Goal: Task Accomplishment & Management: Manage account settings

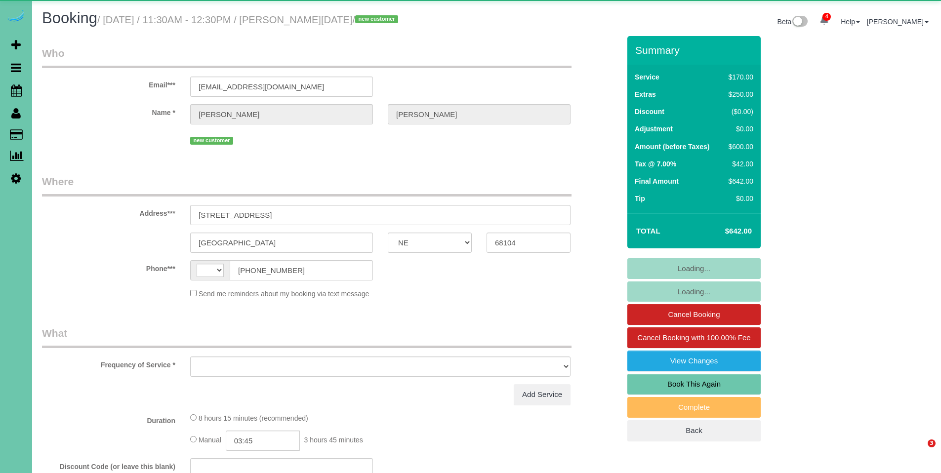
select select "NE"
select select "string:US"
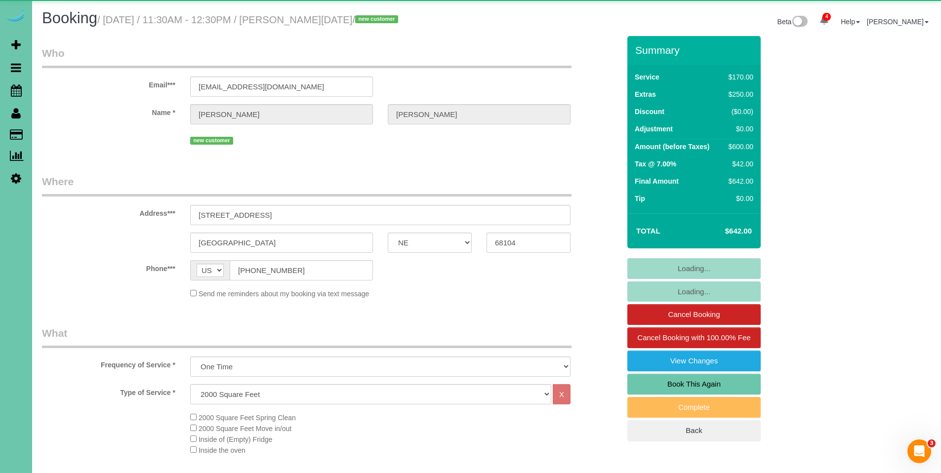
select select "object:693"
select select "number:36"
select select "number:43"
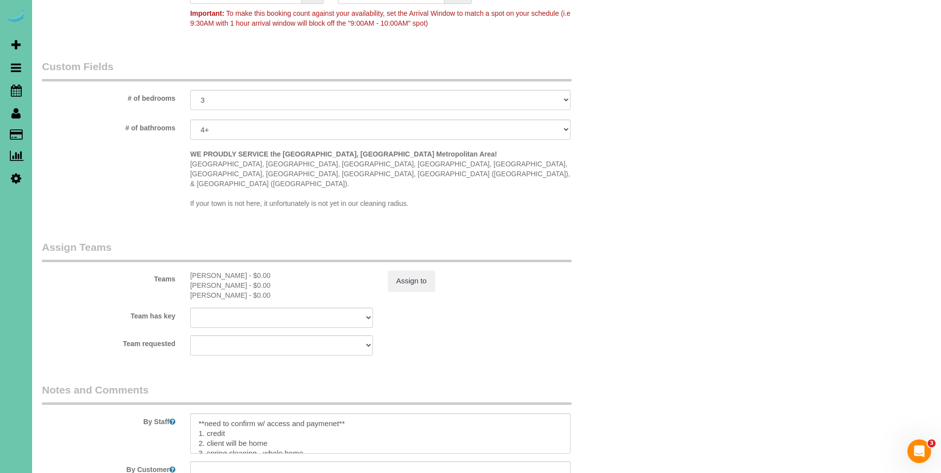
scroll to position [863, 0]
click at [298, 418] on textarea at bounding box center [380, 433] width 380 height 40
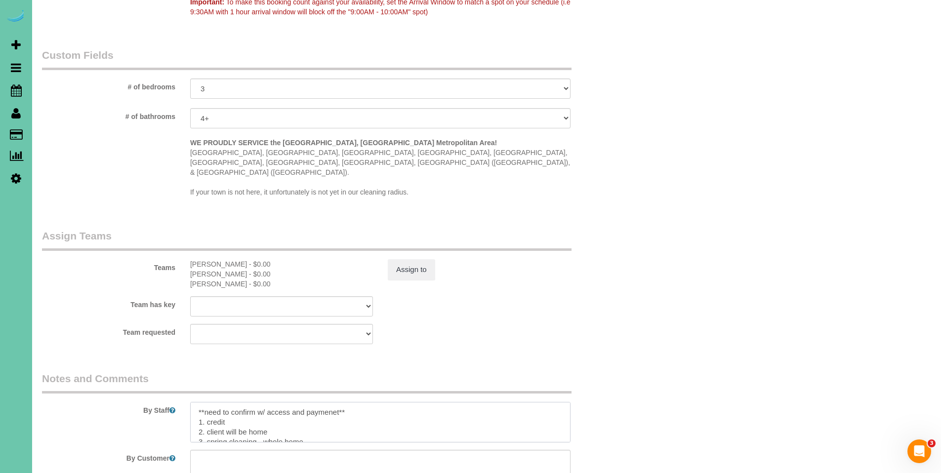
scroll to position [895, 0]
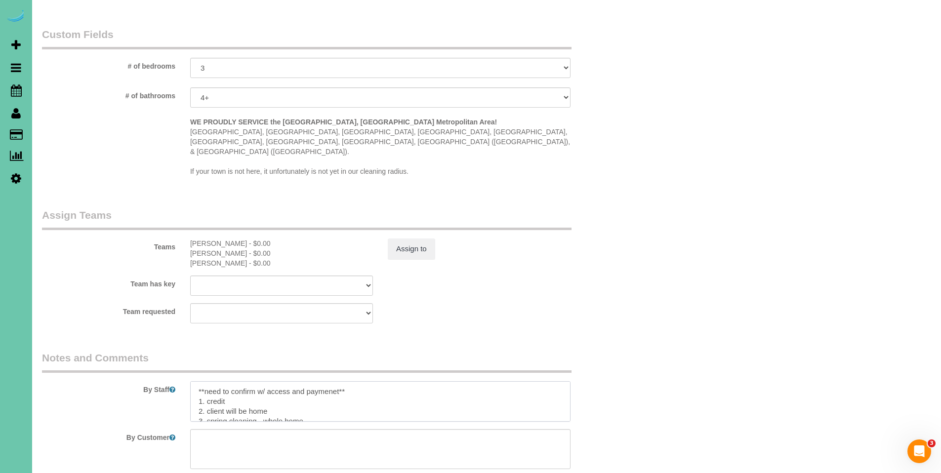
drag, startPoint x: 359, startPoint y: 372, endPoint x: 191, endPoint y: 359, distance: 168.4
click at [191, 359] on div "By Staff" at bounding box center [331, 386] width 593 height 71
click at [294, 382] on textarea at bounding box center [380, 401] width 380 height 40
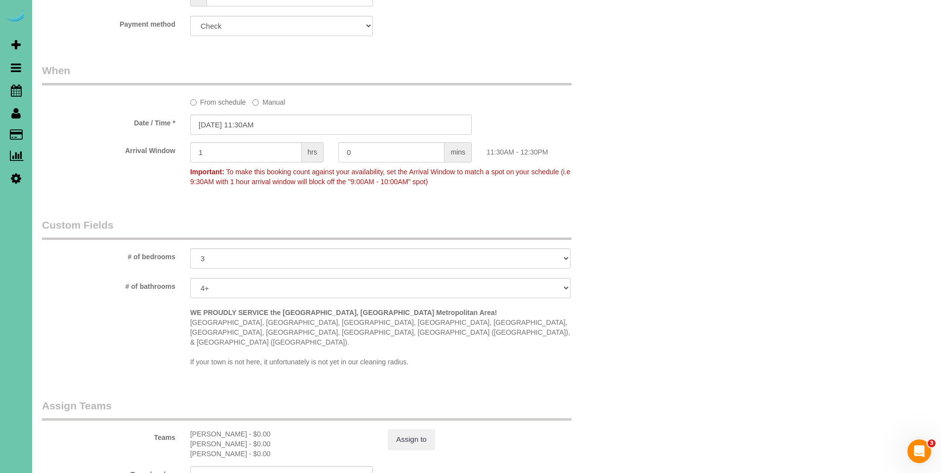
scroll to position [515, 0]
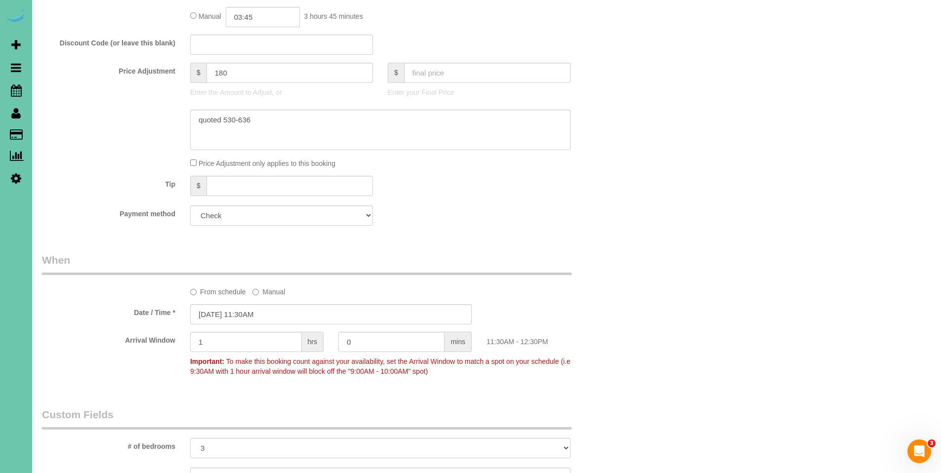
type textarea "1. credit 2. client will be home 3. spring cleaning - whole home 4. lots of rug…"
click at [290, 219] on select "Add Credit Card Cash Check Paypal" at bounding box center [281, 215] width 183 height 20
select select "string:fspay"
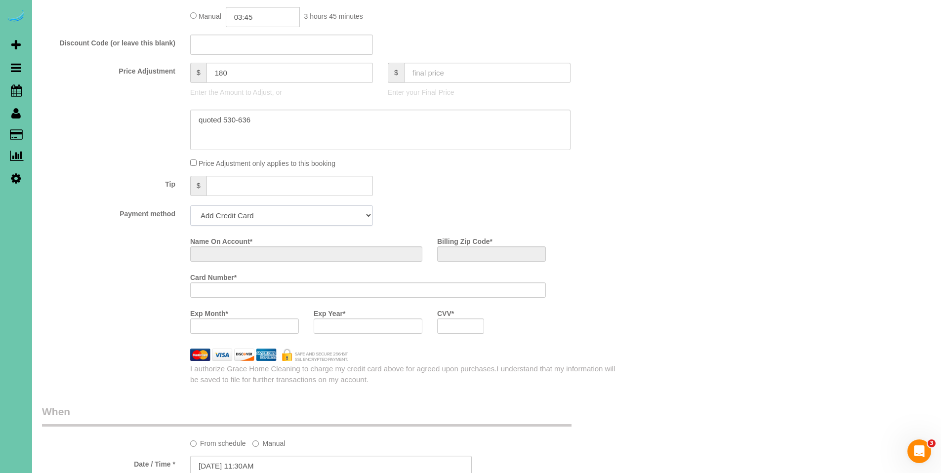
scroll to position [666, 0]
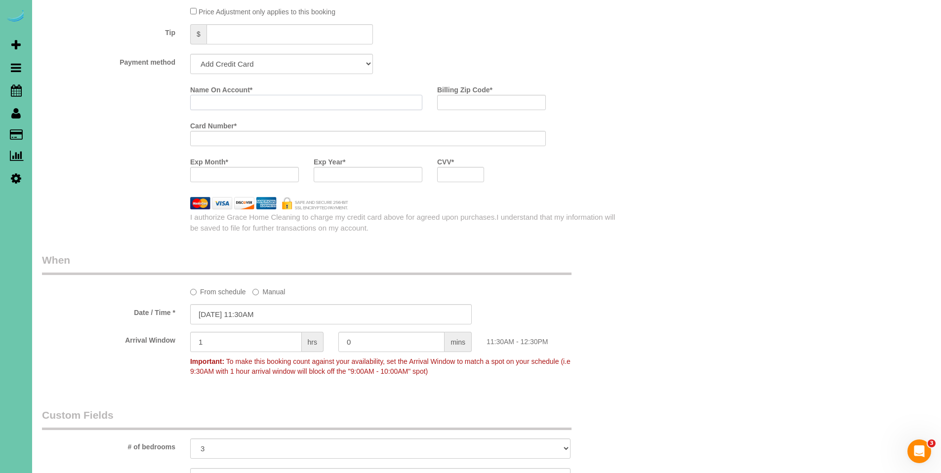
click at [291, 103] on input "Name On Account *" at bounding box center [306, 102] width 232 height 15
click at [311, 103] on input "Name On Account *" at bounding box center [306, 102] width 232 height 15
click at [795, 128] on div "Who Email*** psalm119mnoel@outlook.com Name * Melissa Noel new customer Where A…" at bounding box center [486, 166] width 889 height 1592
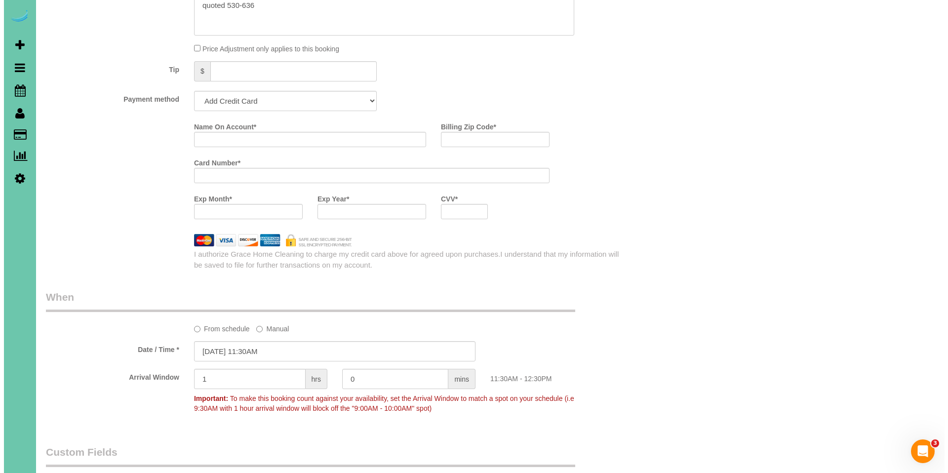
scroll to position [1112, 0]
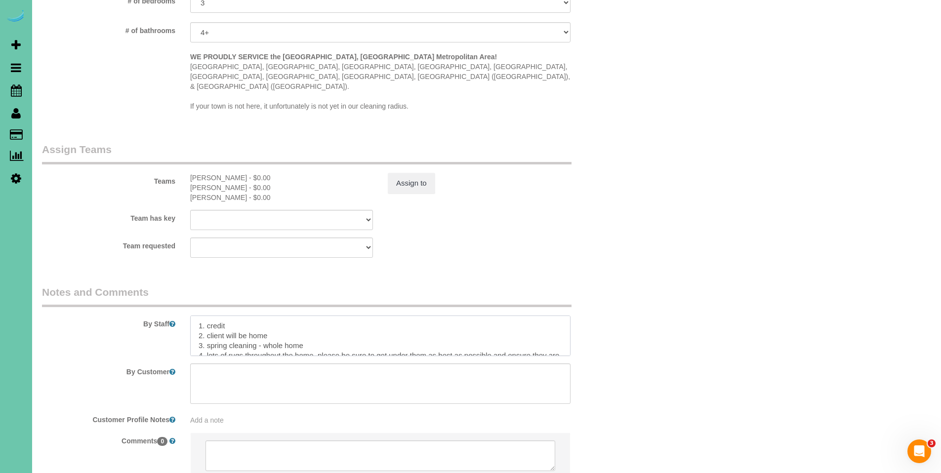
click at [198, 316] on textarea at bounding box center [380, 336] width 380 height 40
click at [239, 316] on textarea at bounding box center [380, 336] width 380 height 40
click at [458, 316] on textarea at bounding box center [380, 336] width 380 height 40
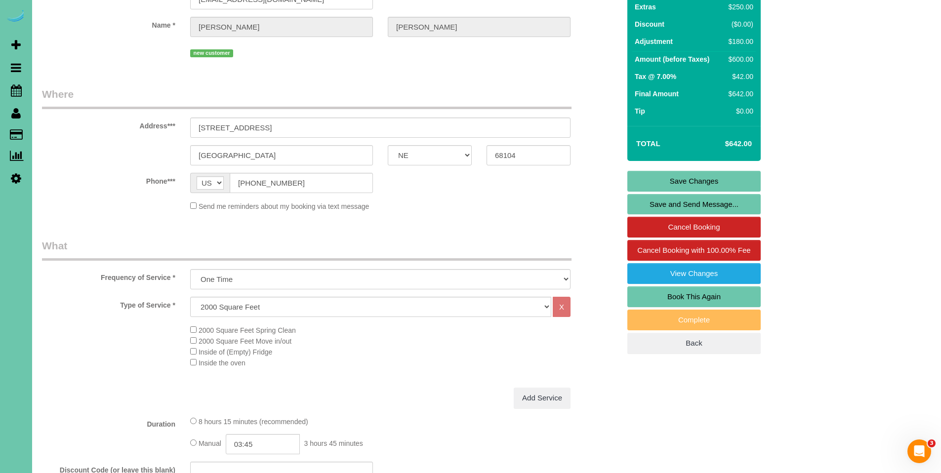
scroll to position [77, 0]
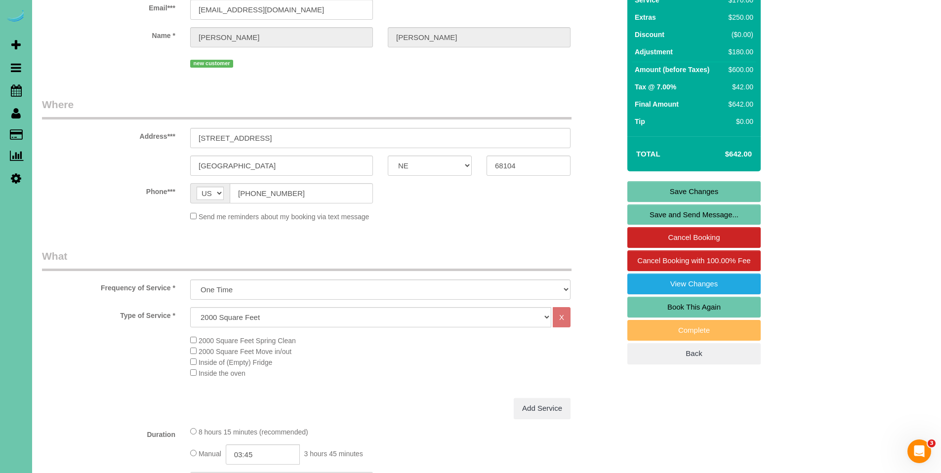
type textarea "**Call office when you are heading to the home to contact client for access** 1…"
click at [692, 190] on link "Save Changes" at bounding box center [693, 191] width 133 height 21
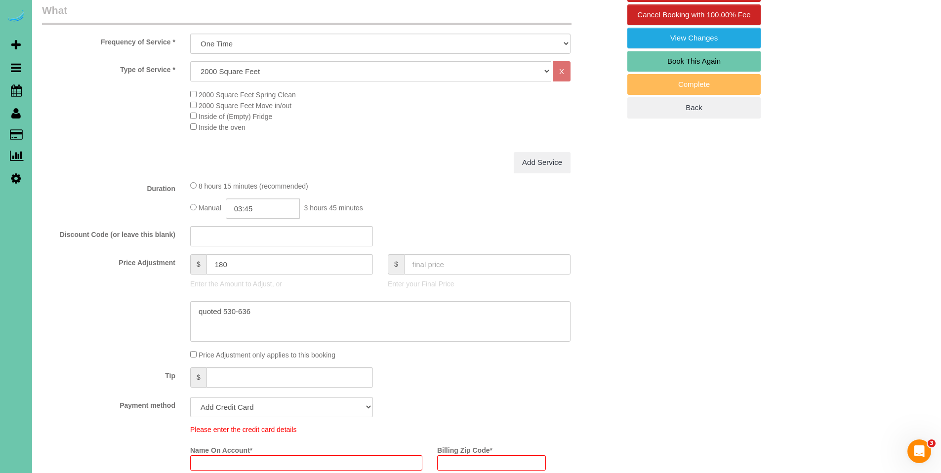
scroll to position [316, 0]
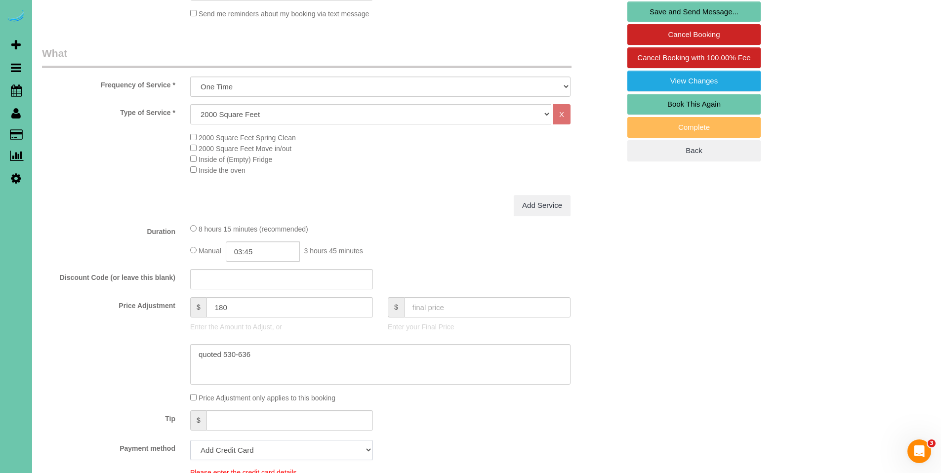
click at [255, 451] on select "Add Credit Card Cash Check Paypal" at bounding box center [281, 450] width 183 height 20
select select "string:check"
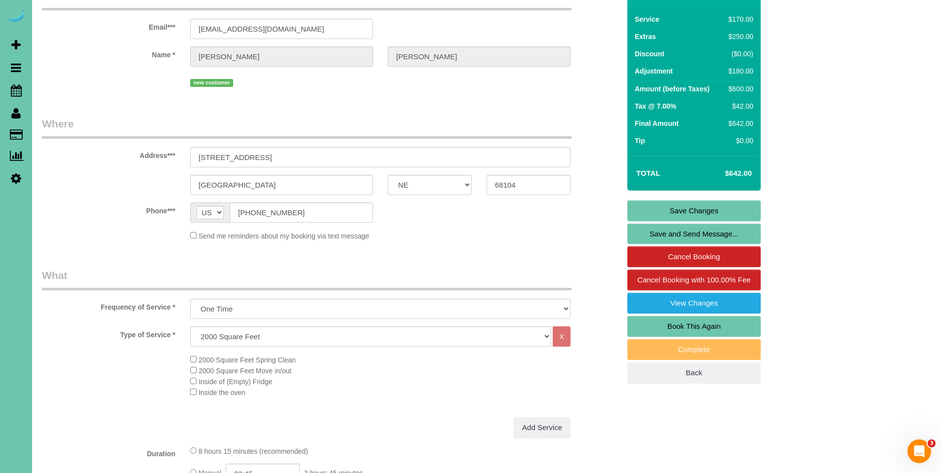
scroll to position [69, 0]
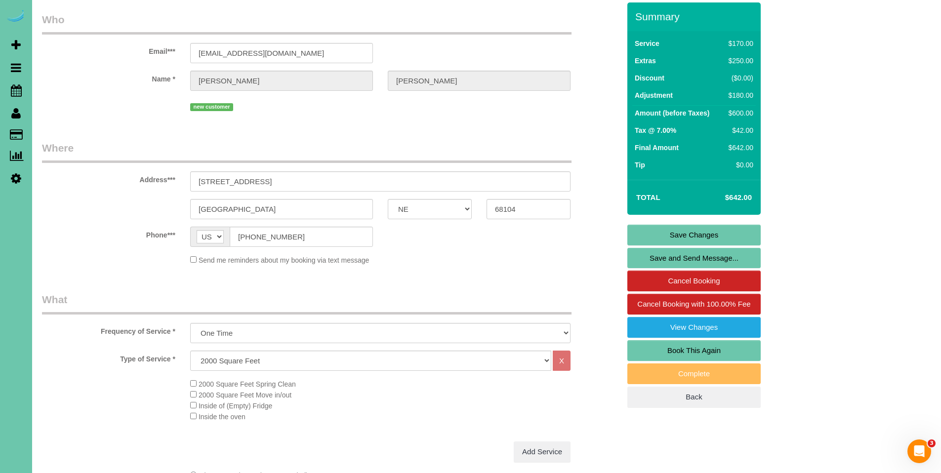
click at [713, 234] on link "Save Changes" at bounding box center [693, 235] width 133 height 21
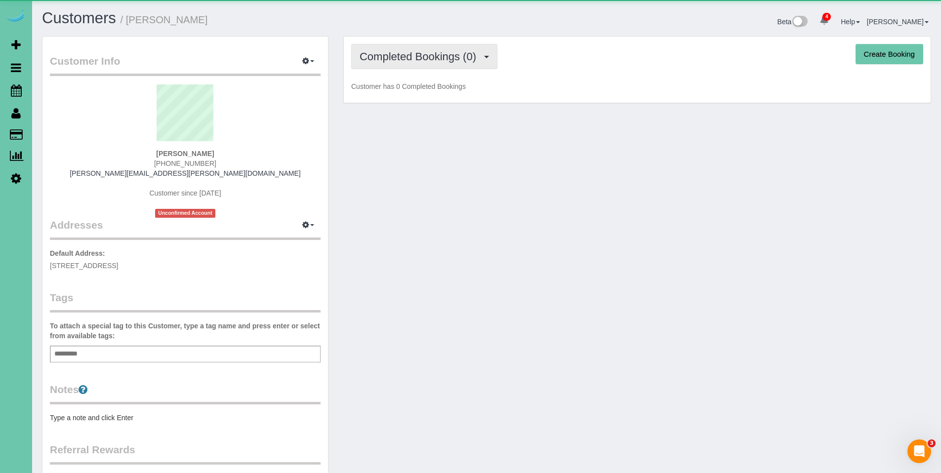
click at [394, 59] on span "Completed Bookings (0)" at bounding box center [419, 56] width 121 height 12
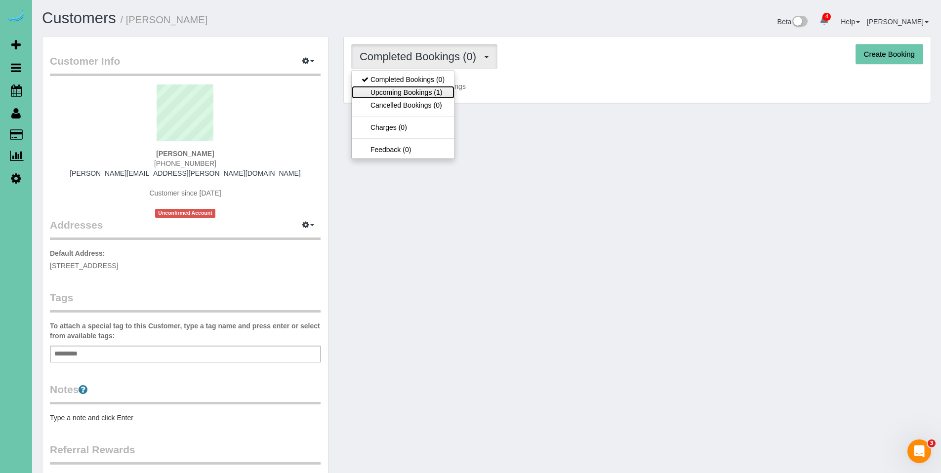
click at [395, 87] on link "Upcoming Bookings (1)" at bounding box center [403, 92] width 103 height 13
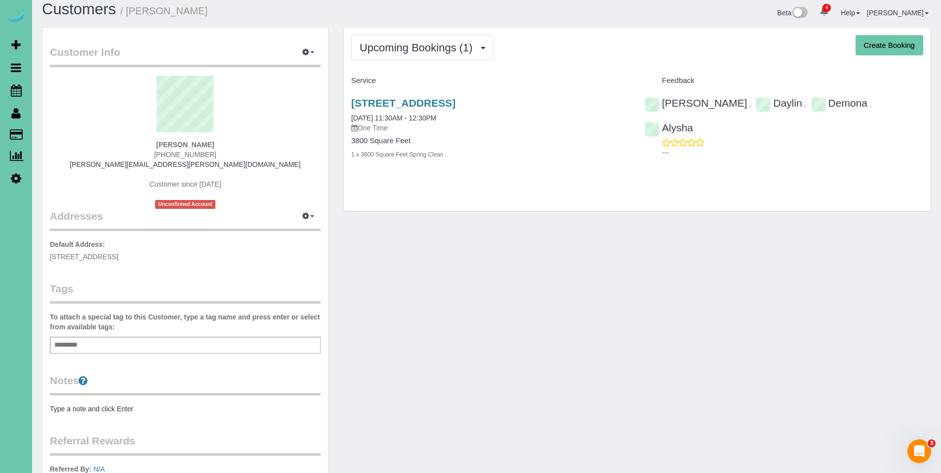
scroll to position [11, 0]
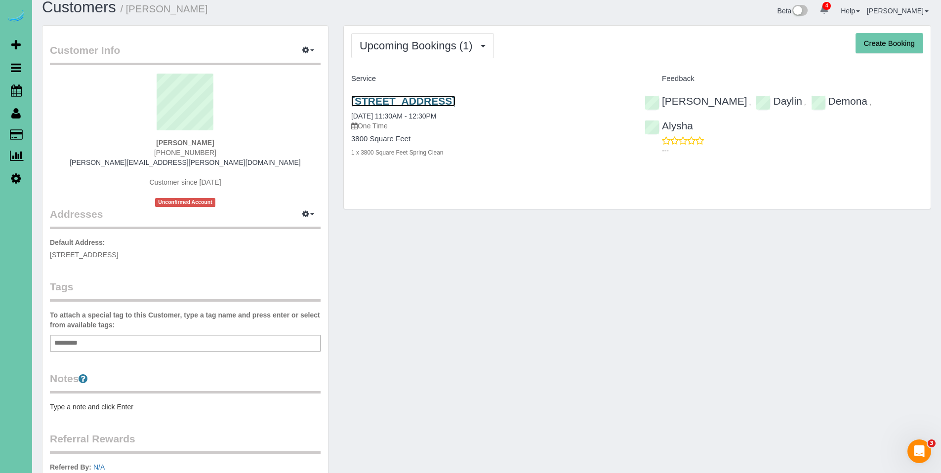
click at [433, 102] on link "11348 Pine Street, Omaha, NE 68144" at bounding box center [403, 100] width 104 height 11
click at [422, 98] on link "11348 Pine Street, Omaha, NE 68144" at bounding box center [403, 100] width 104 height 11
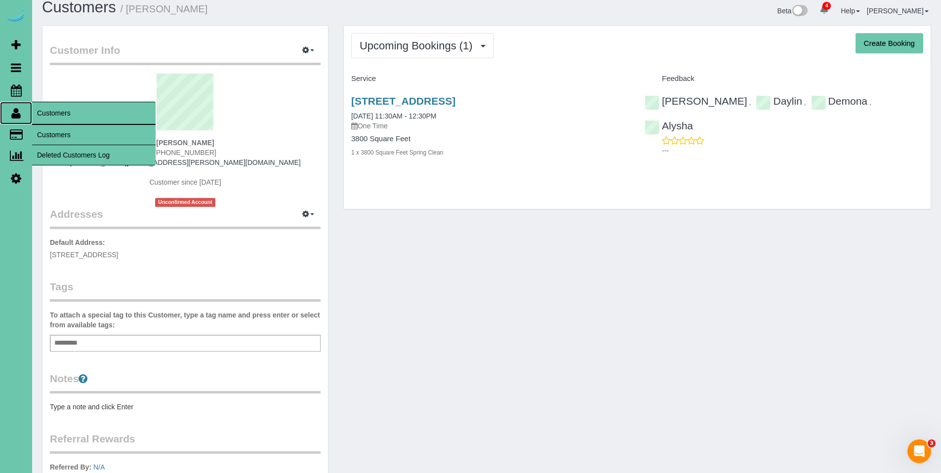
click at [21, 114] on link "Customers" at bounding box center [16, 113] width 32 height 23
click at [63, 132] on link "Customers" at bounding box center [93, 135] width 123 height 20
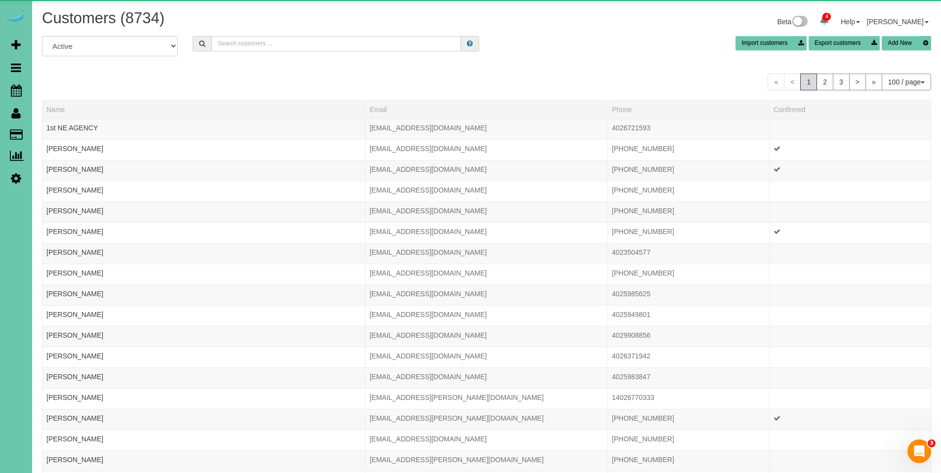
click at [332, 40] on input "text" at bounding box center [335, 43] width 249 height 15
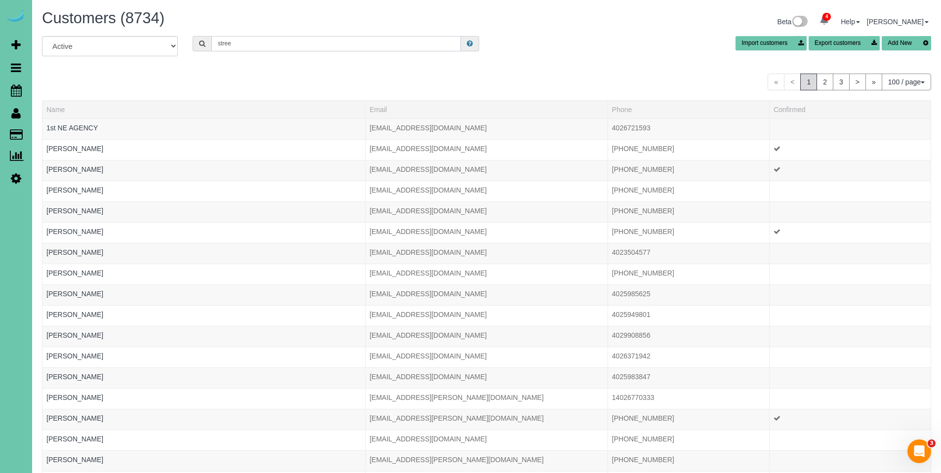
type input "street school"
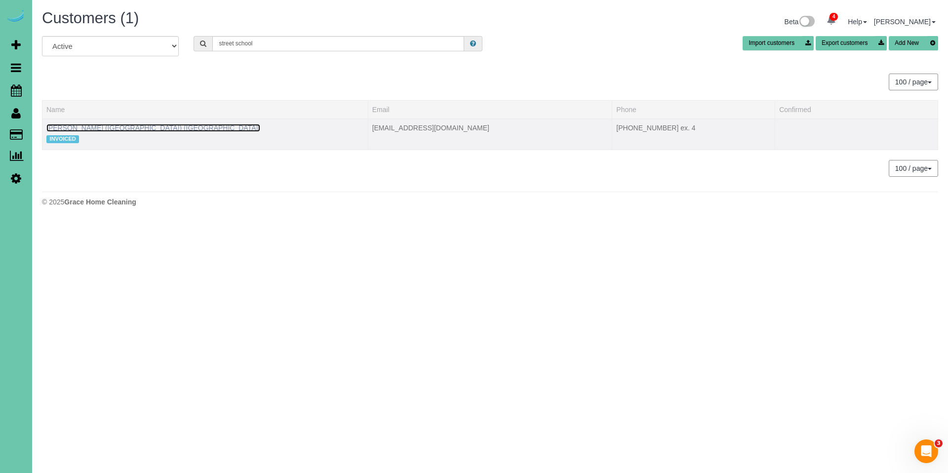
click at [171, 127] on link "SUSAN SCHAFF (OMAHA STREET SCHOOL) (Omaha Street School)" at bounding box center [153, 128] width 214 height 8
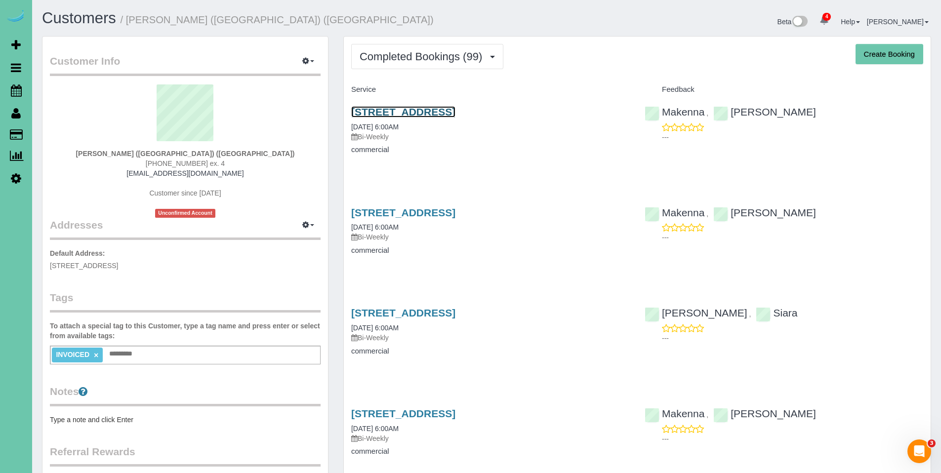
click at [404, 115] on link "3223 N 45th Street, Omaha, NE 68104" at bounding box center [403, 111] width 104 height 11
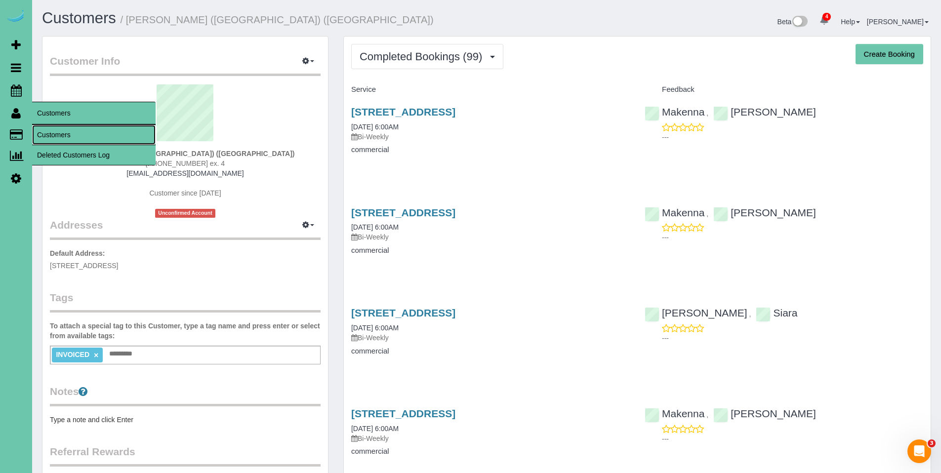
click at [57, 135] on link "Customers" at bounding box center [93, 135] width 123 height 20
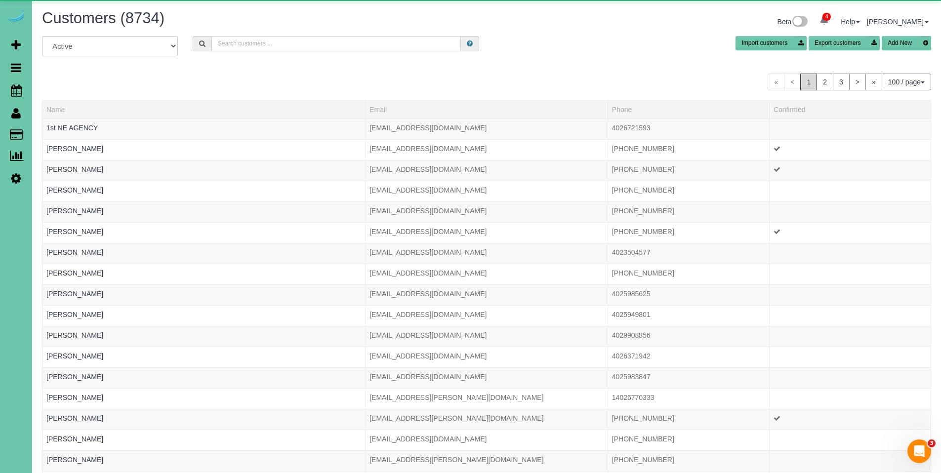
click at [257, 44] on input "text" at bounding box center [335, 43] width 249 height 15
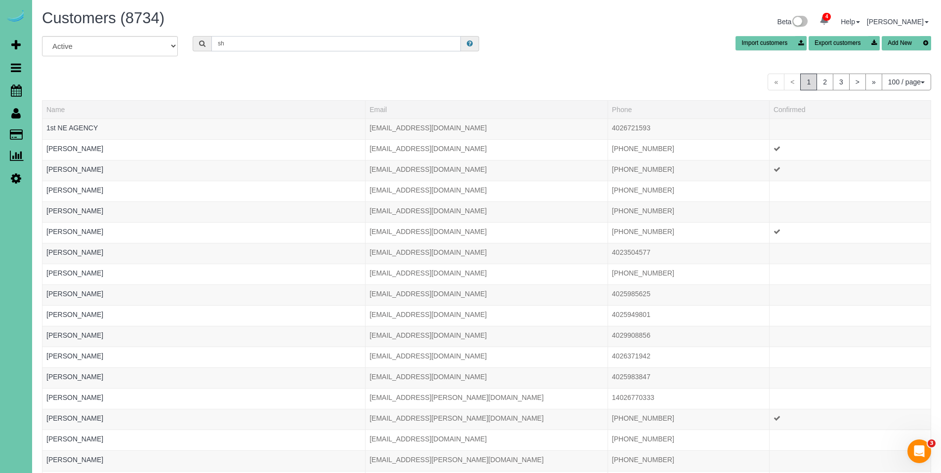
type input "s"
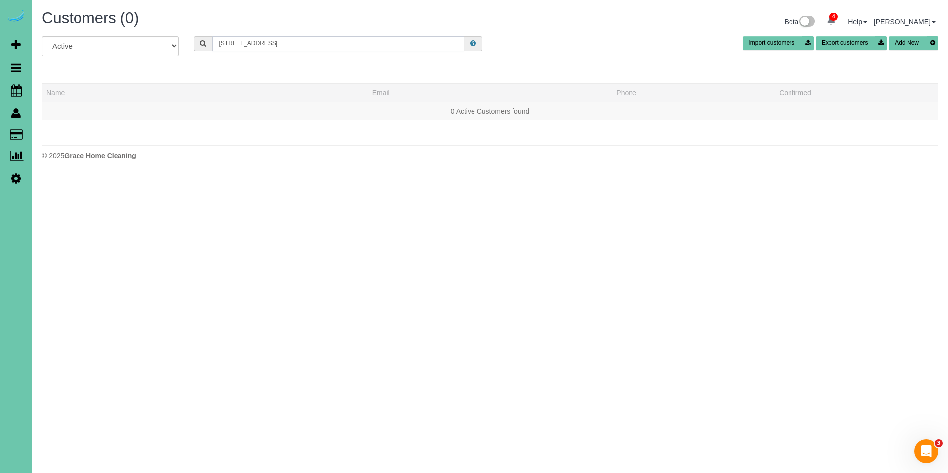
click at [235, 44] on input "1840 Lake st" at bounding box center [338, 43] width 252 height 15
click at [281, 46] on input "1840 Lake st" at bounding box center [338, 43] width 252 height 15
click at [233, 42] on input "1840 Lake st" at bounding box center [338, 43] width 252 height 15
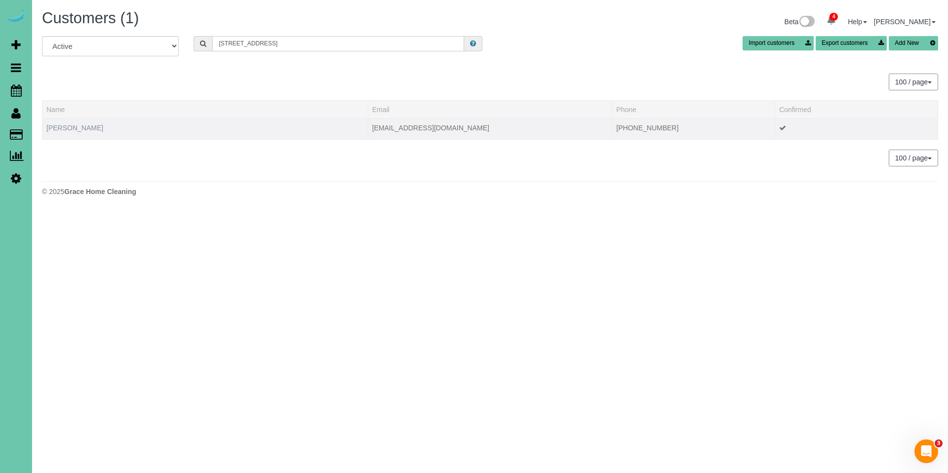
type input "18407 Lake st"
click at [54, 127] on link "Sherri Aslam" at bounding box center [74, 128] width 57 height 8
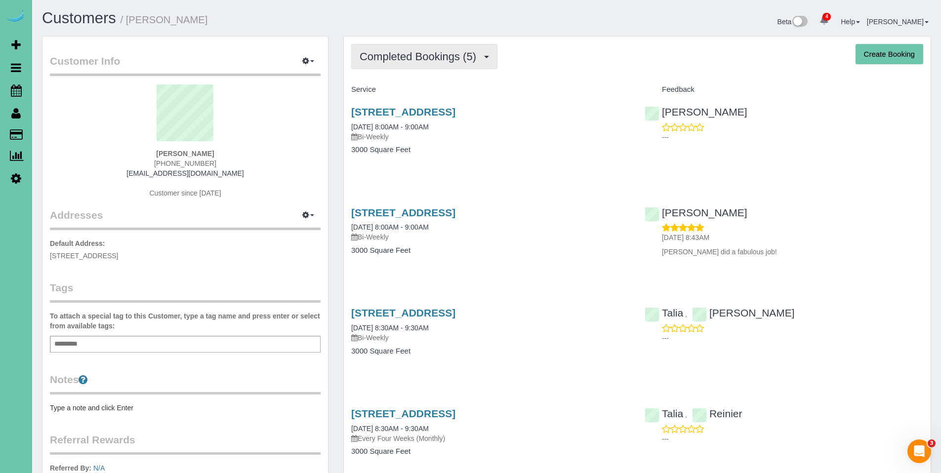
click at [410, 59] on span "Completed Bookings (5)" at bounding box center [419, 56] width 121 height 12
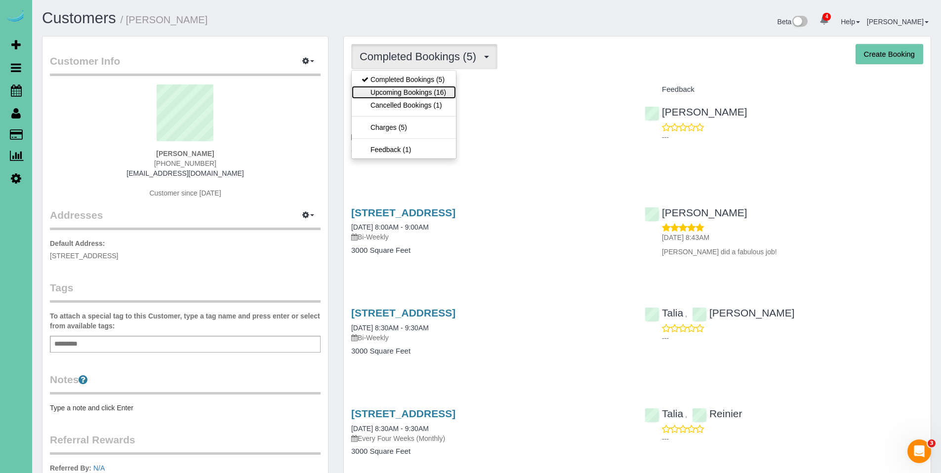
click at [412, 94] on link "Upcoming Bookings (16)" at bounding box center [404, 92] width 104 height 13
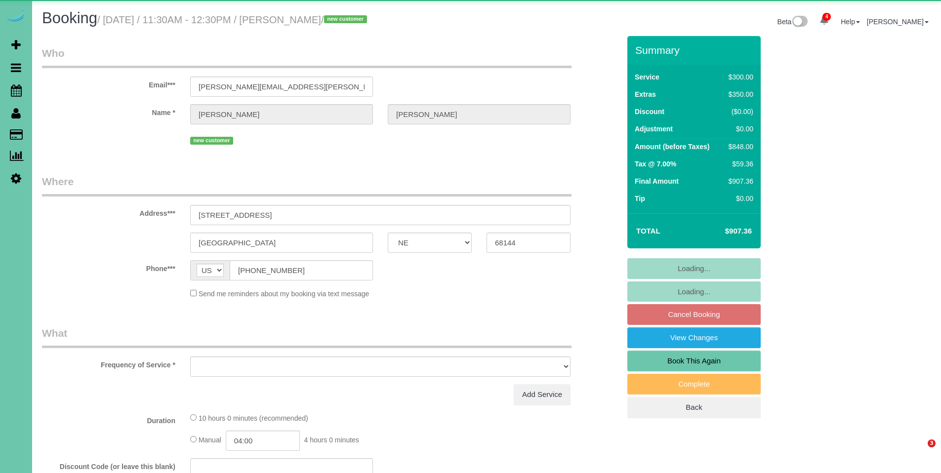
select select "NE"
select select "object:660"
select select "number:36"
select select "number:43"
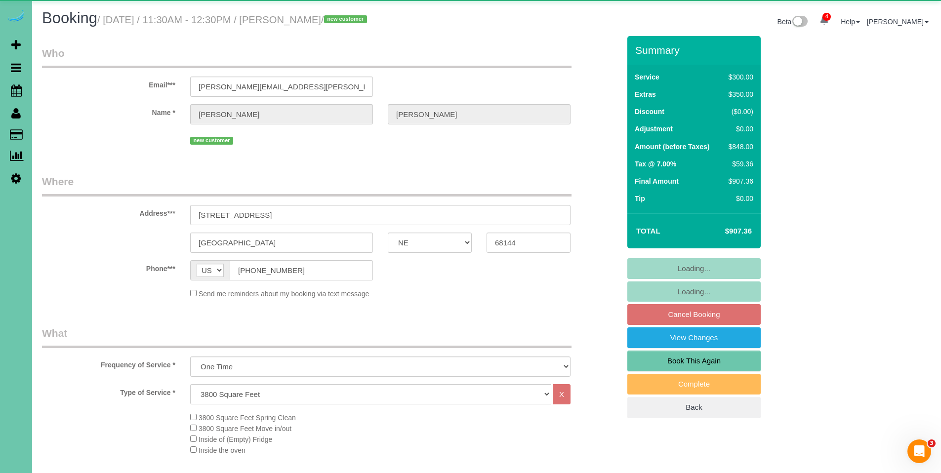
select select "object:965"
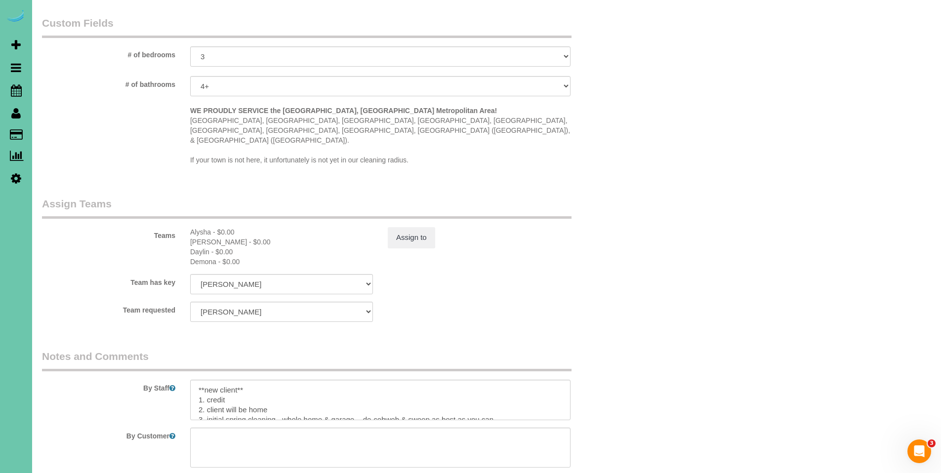
scroll to position [907, 0]
click at [301, 383] on textarea at bounding box center [380, 399] width 380 height 40
click at [290, 388] on textarea at bounding box center [380, 399] width 380 height 40
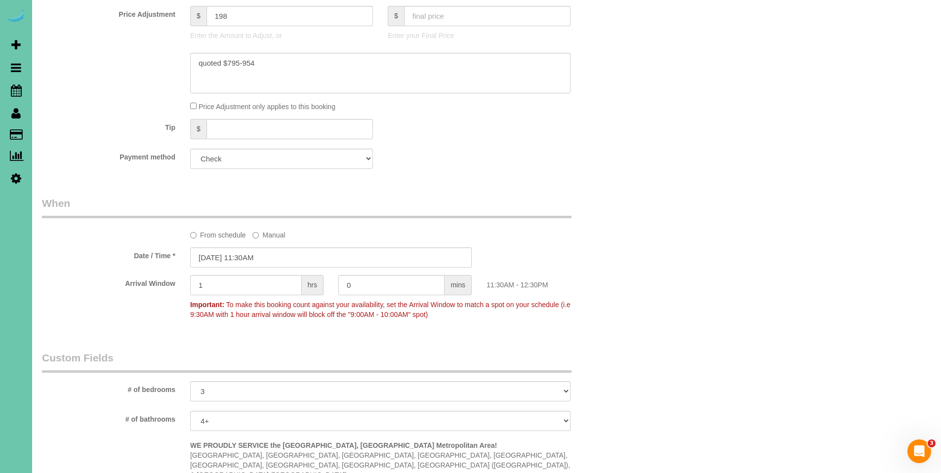
scroll to position [539, 0]
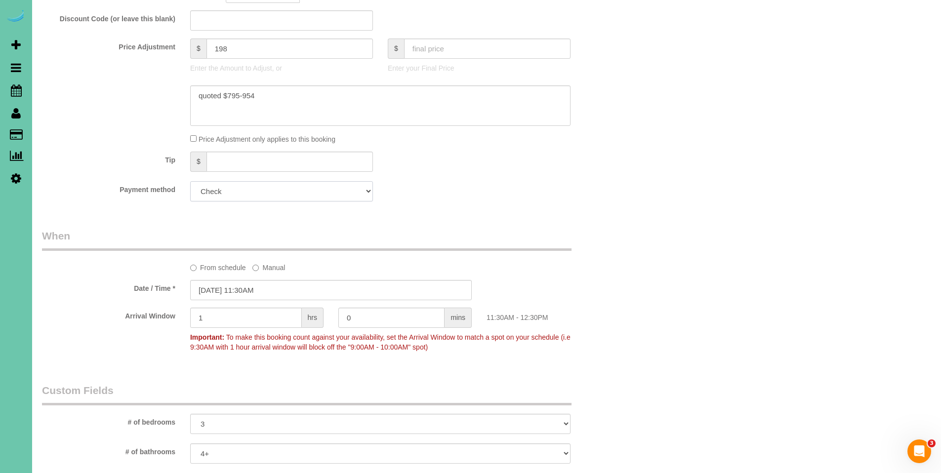
click at [299, 187] on select "Add Credit Card Cash Check Paypal" at bounding box center [281, 191] width 183 height 20
select select "string:fspay"
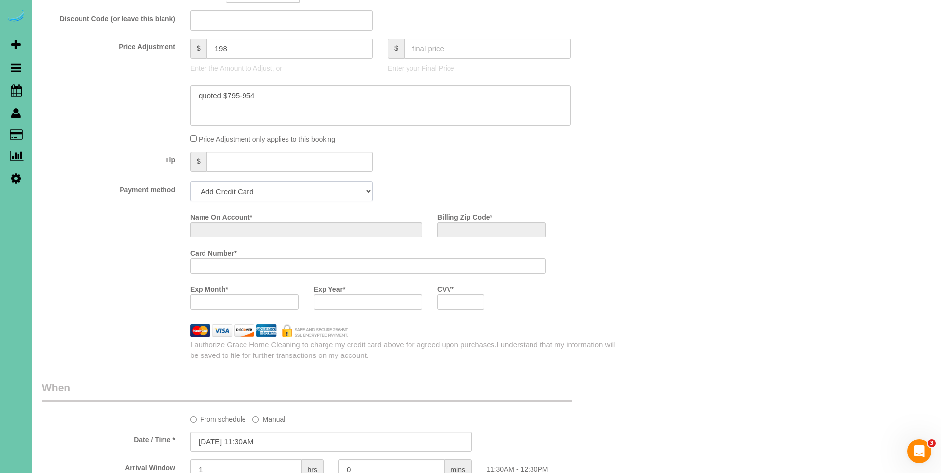
scroll to position [690, 0]
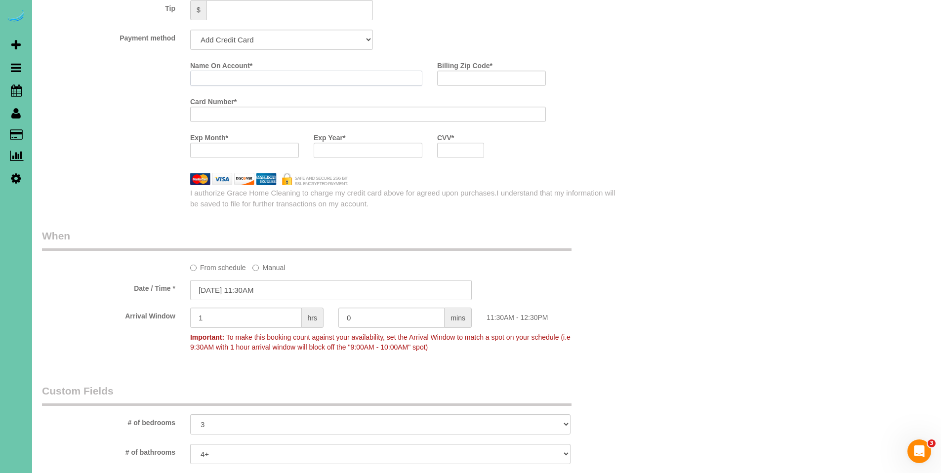
click at [269, 71] on input "Name On Account *" at bounding box center [306, 78] width 232 height 15
type input "Lou Lukas"
click at [287, 79] on input "Lou Lukas" at bounding box center [306, 78] width 232 height 15
click at [506, 75] on input "Billing Zip Code *" at bounding box center [491, 78] width 109 height 15
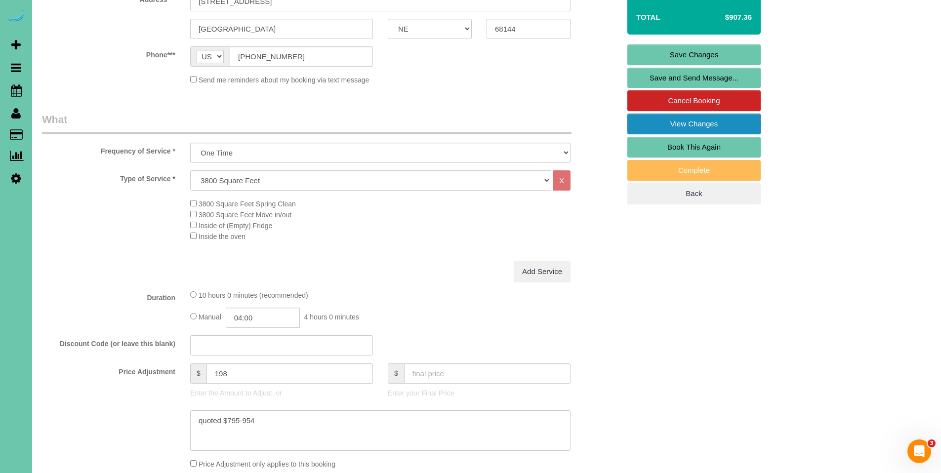
scroll to position [21, 0]
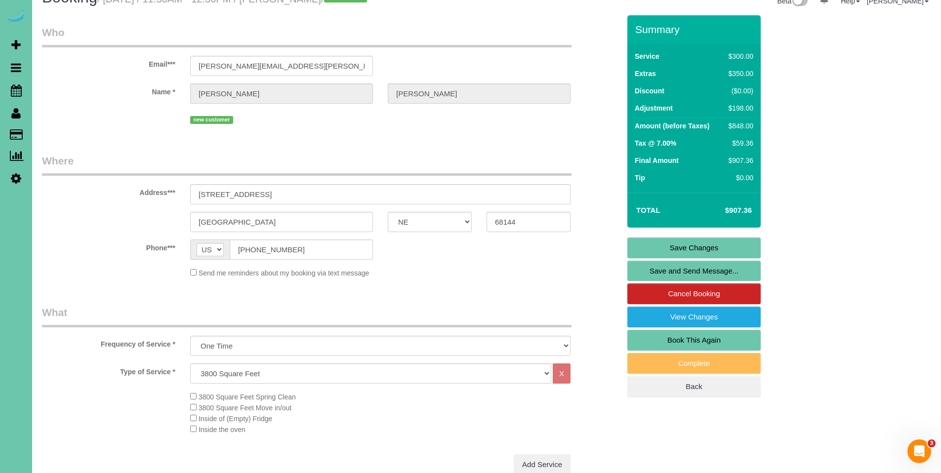
type input "68144"
click at [690, 246] on link "Save Changes" at bounding box center [693, 248] width 133 height 21
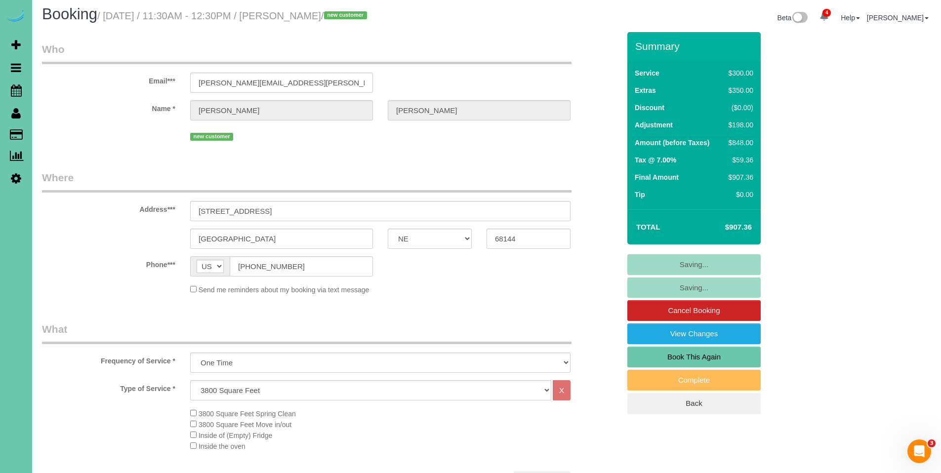
scroll to position [0, 0]
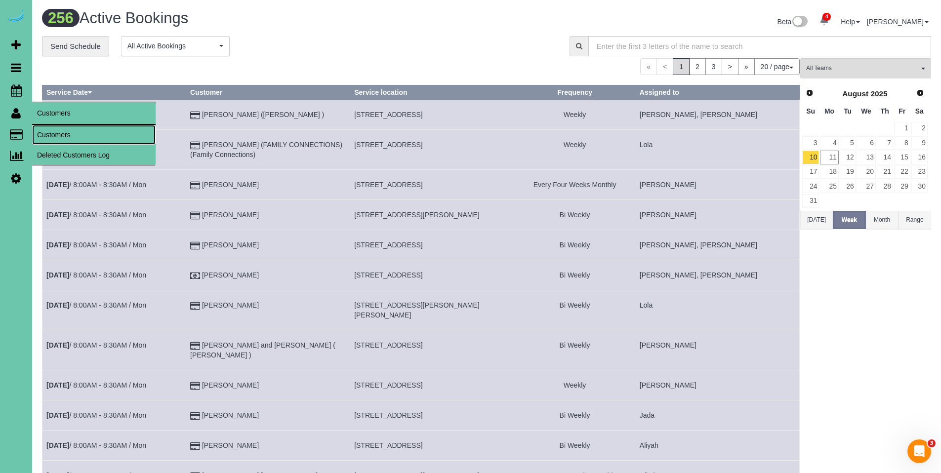
click at [50, 137] on link "Customers" at bounding box center [93, 135] width 123 height 20
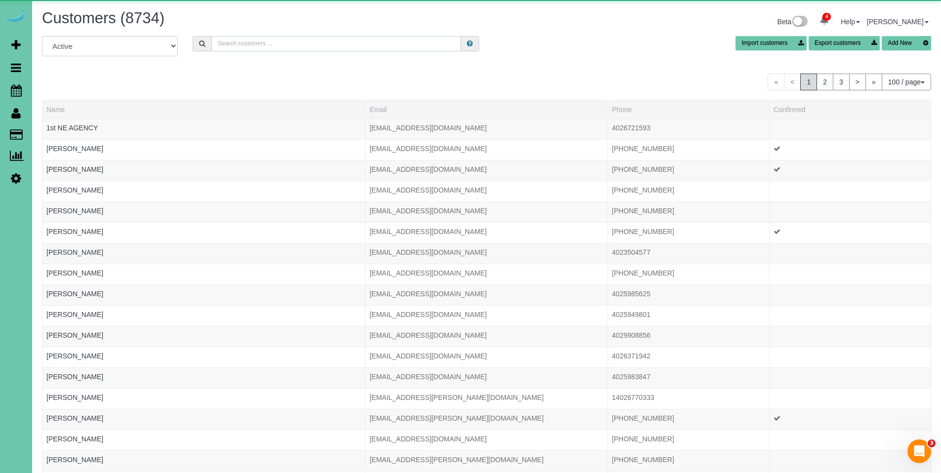
click at [369, 41] on input "text" at bounding box center [335, 43] width 249 height 15
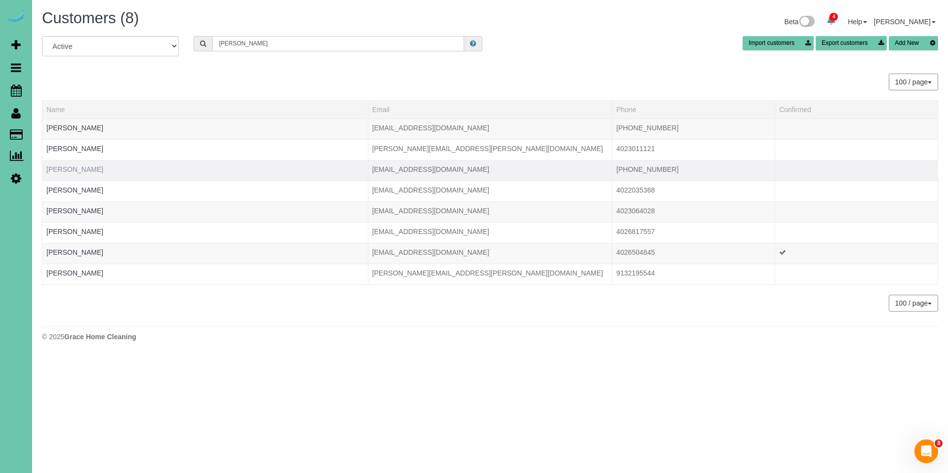
type input "bev"
click at [77, 173] on link "Bev Lundberg" at bounding box center [74, 169] width 57 height 8
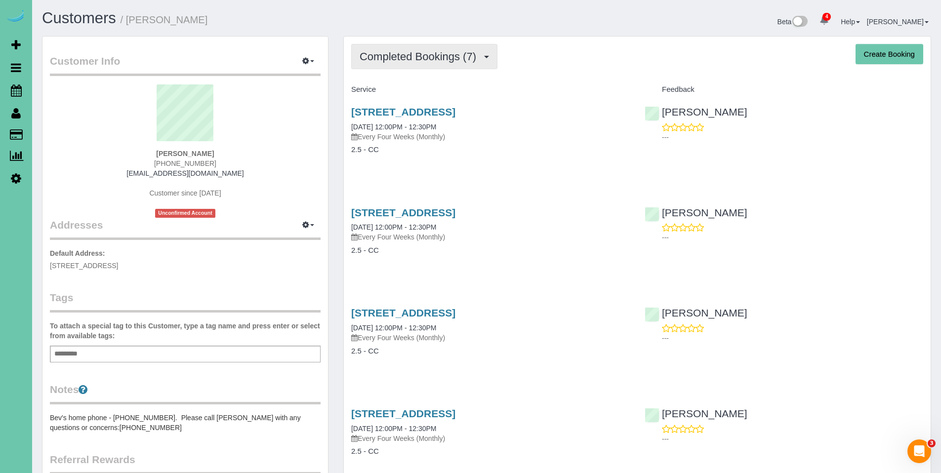
click at [423, 51] on span "Completed Bookings (7)" at bounding box center [419, 56] width 121 height 12
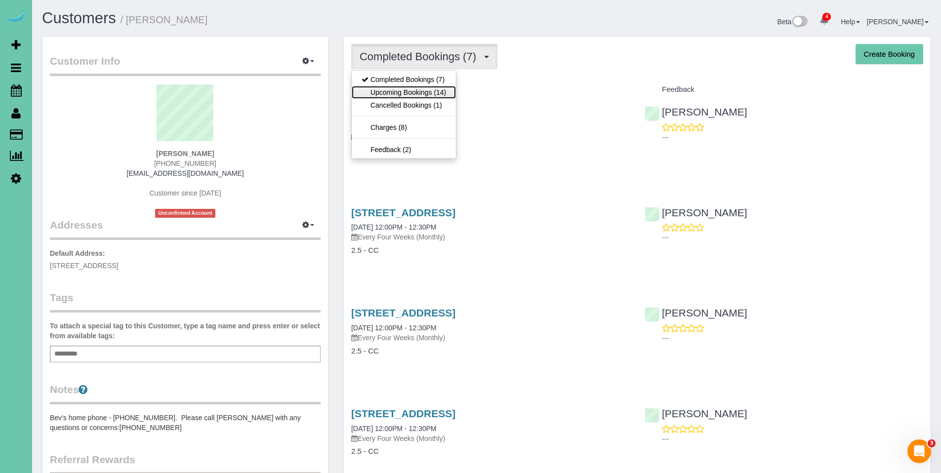
click at [413, 88] on link "Upcoming Bookings (14)" at bounding box center [404, 92] width 104 height 13
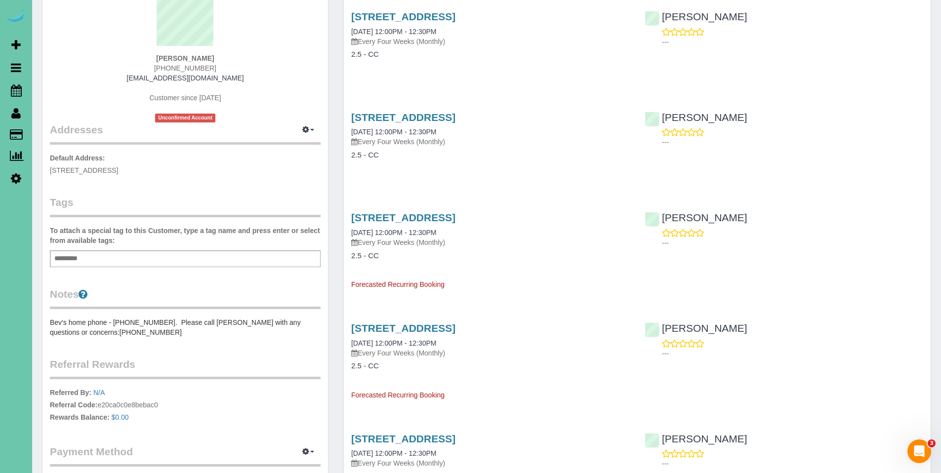
scroll to position [15, 0]
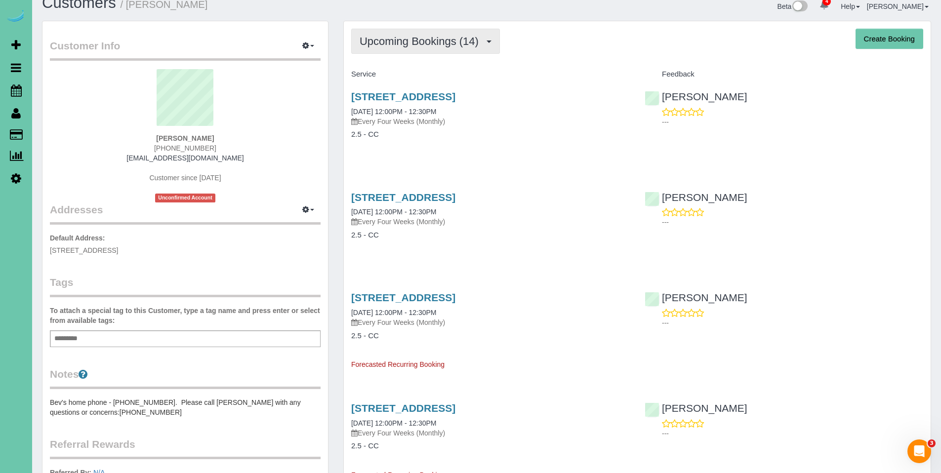
click at [434, 45] on span "Upcoming Bookings (14)" at bounding box center [421, 41] width 124 height 12
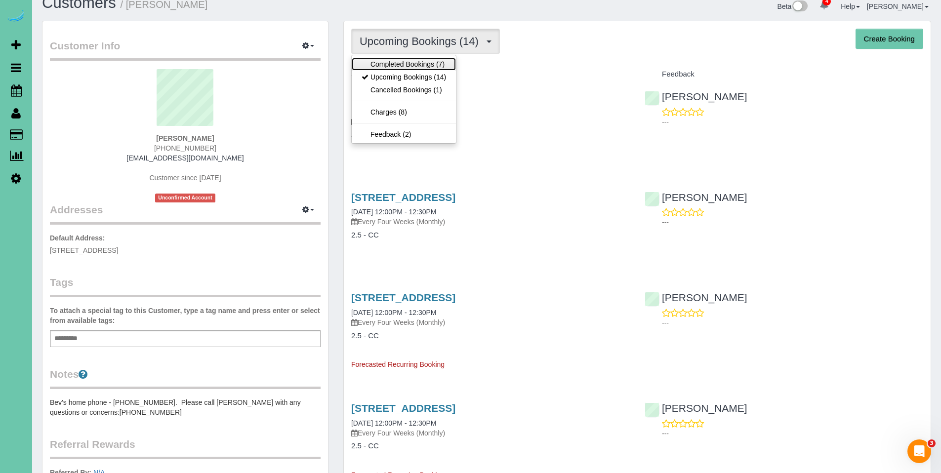
click at [412, 64] on link "Completed Bookings (7)" at bounding box center [404, 64] width 104 height 13
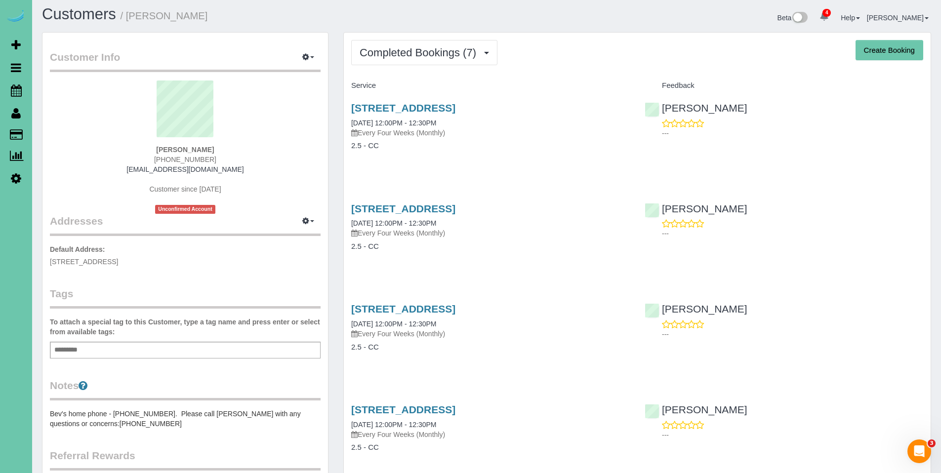
scroll to position [0, 0]
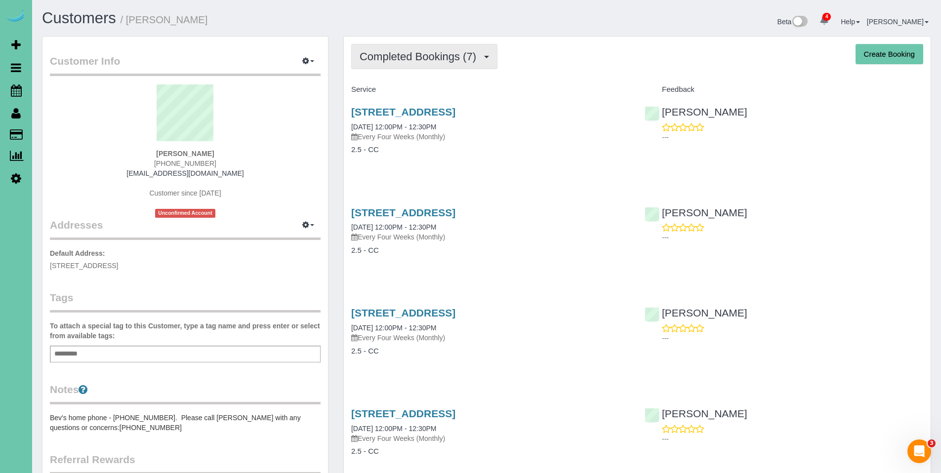
click at [383, 51] on span "Completed Bookings (7)" at bounding box center [419, 56] width 121 height 12
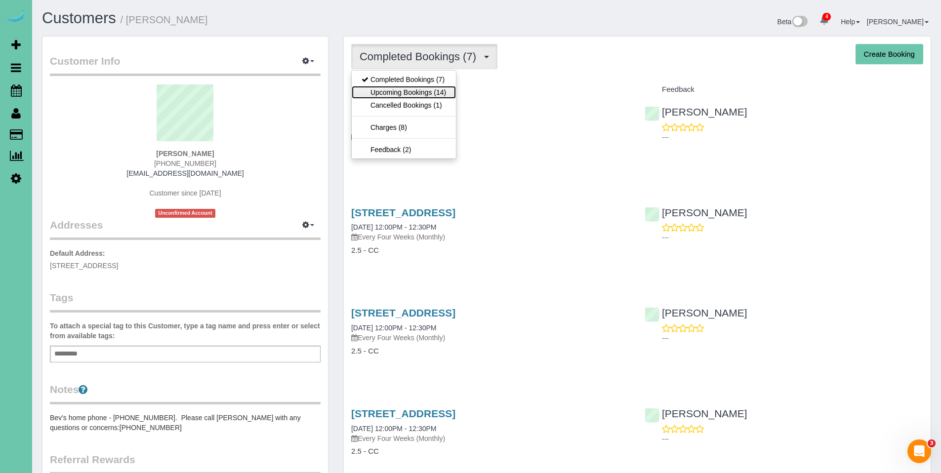
click at [386, 91] on link "Upcoming Bookings (14)" at bounding box center [404, 92] width 104 height 13
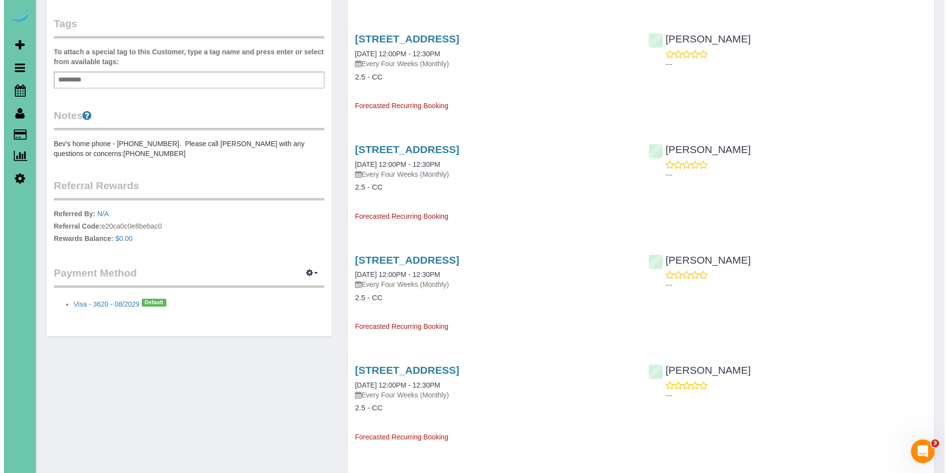
scroll to position [321, 0]
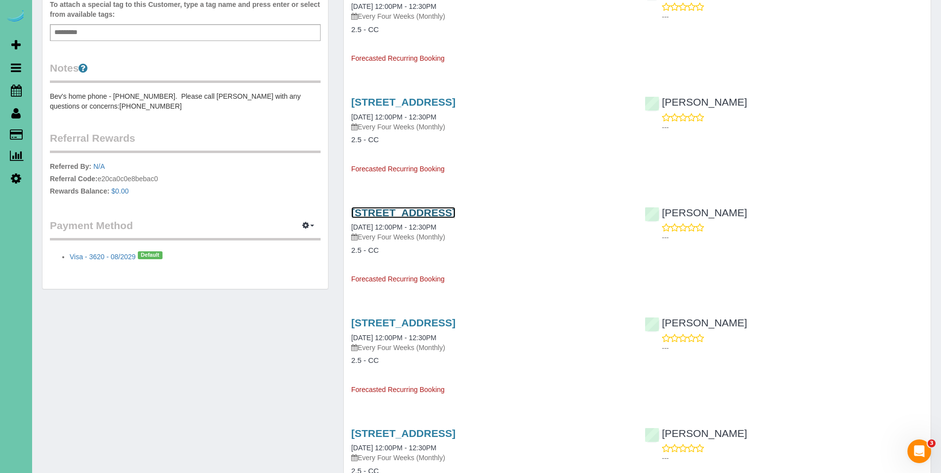
click at [427, 215] on link "1623 S 141 Ave Circle, Omaha, NE 68144" at bounding box center [403, 212] width 104 height 11
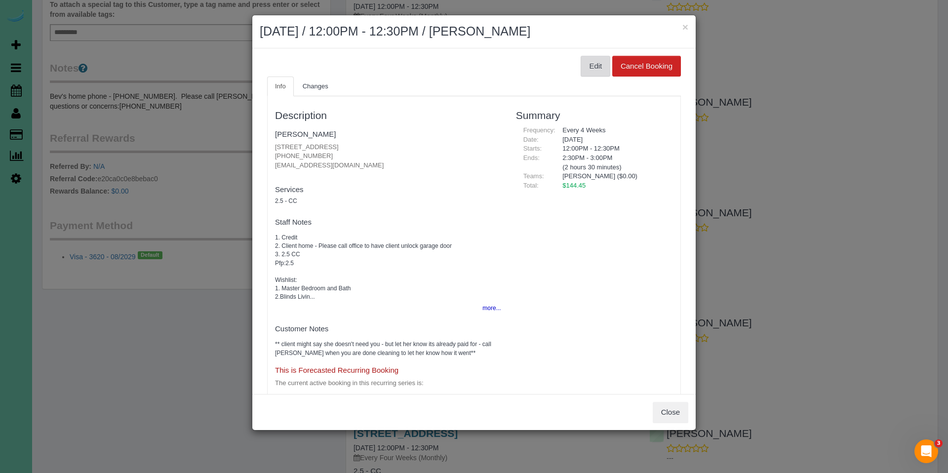
click at [592, 65] on button "Edit" at bounding box center [596, 66] width 30 height 21
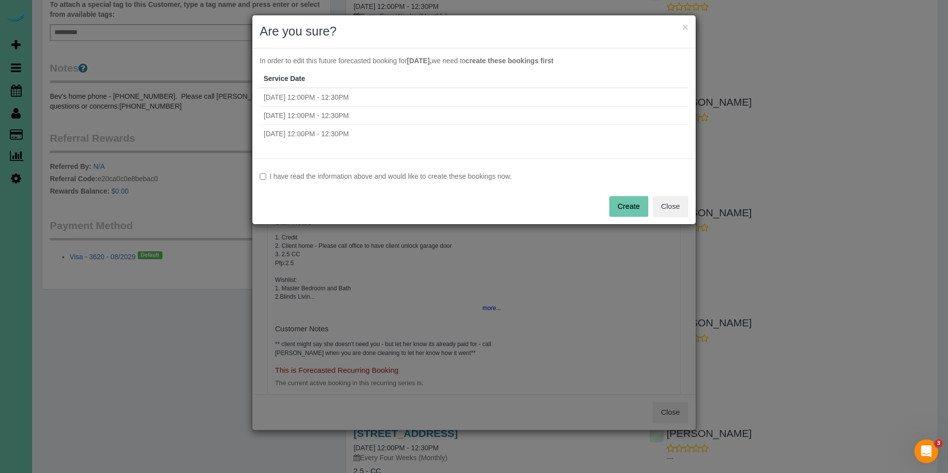
click at [360, 176] on label "I have read the information above and would like to create these bookings now." at bounding box center [474, 176] width 429 height 10
click at [637, 202] on button "Create" at bounding box center [628, 206] width 39 height 21
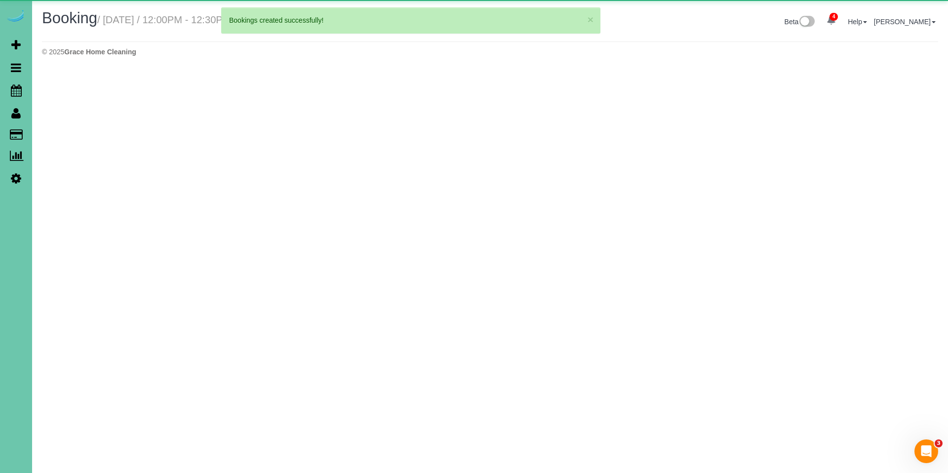
select select "NE"
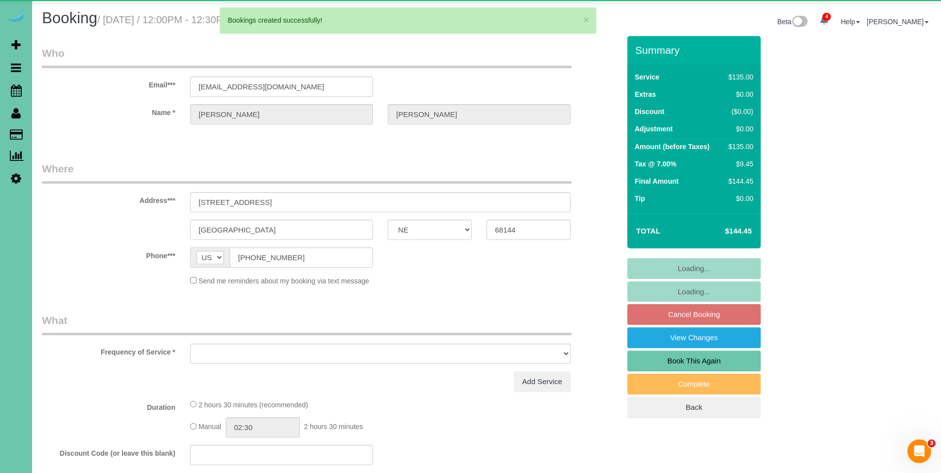
select select "object:4085"
select select "string:fspay-583948ee-be43-4ce6-952a-d3fcf83d2454"
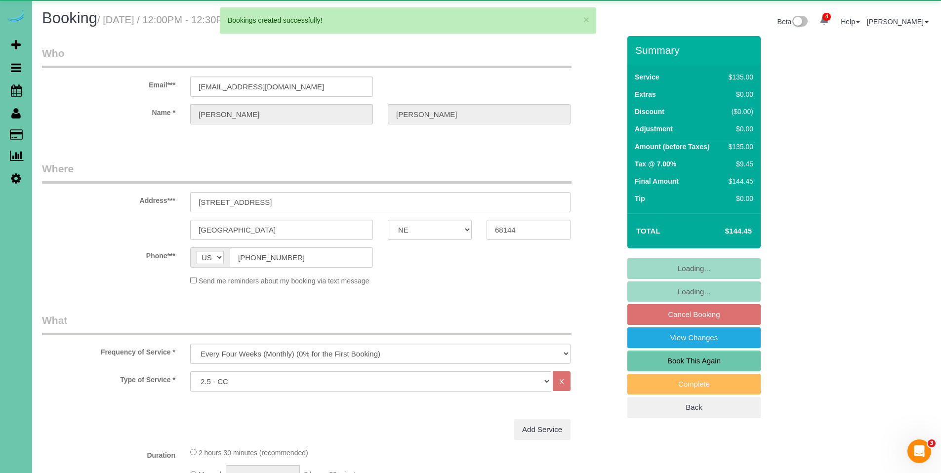
select select "object:4143"
select select "number:36"
select select "number:41"
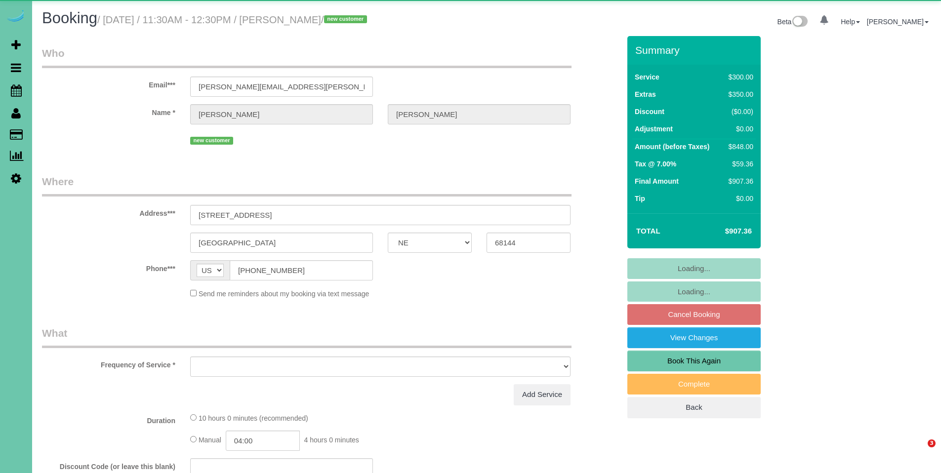
select select "NE"
select select "object:707"
select select "number:36"
select select "number:43"
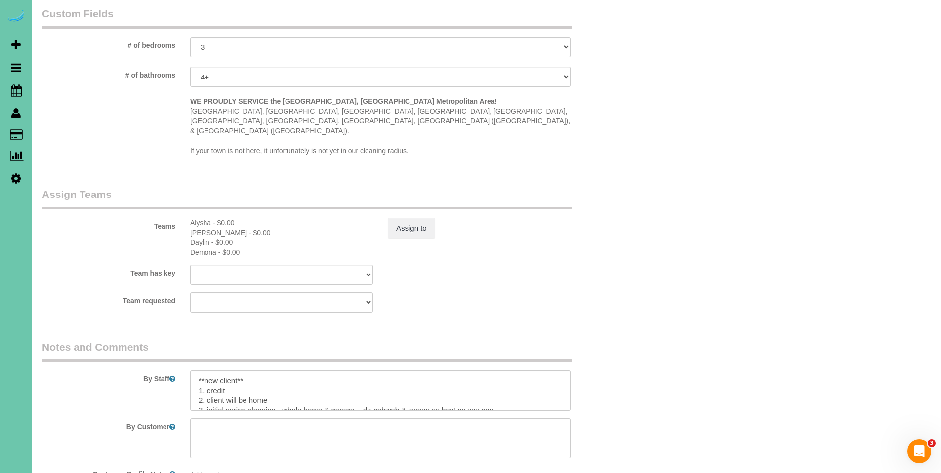
scroll to position [971, 0]
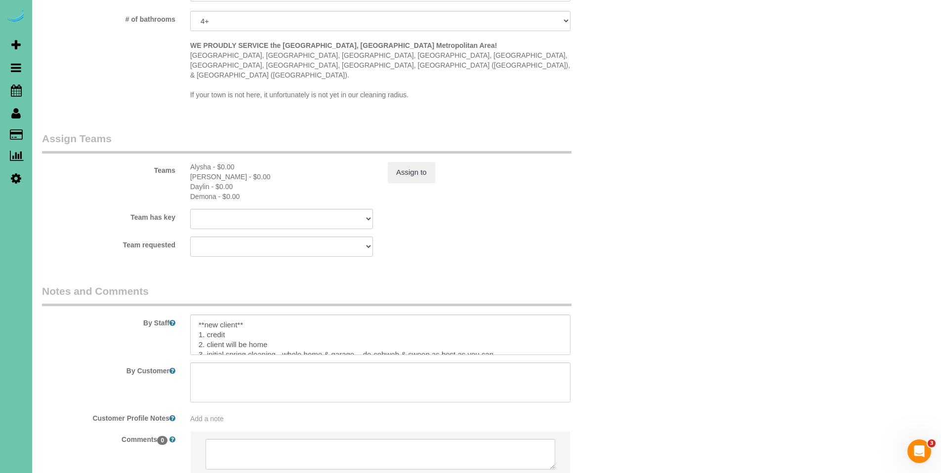
click at [188, 315] on div at bounding box center [380, 335] width 395 height 40
click at [197, 315] on textarea at bounding box center [380, 335] width 380 height 40
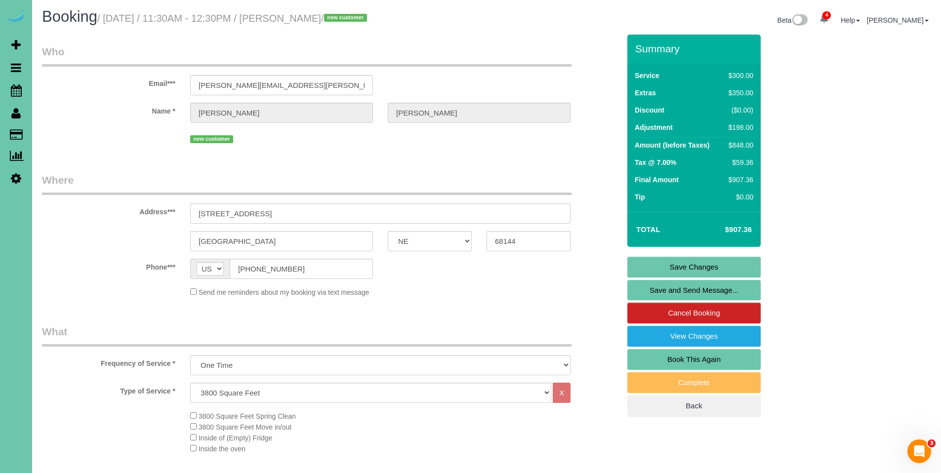
scroll to position [0, 0]
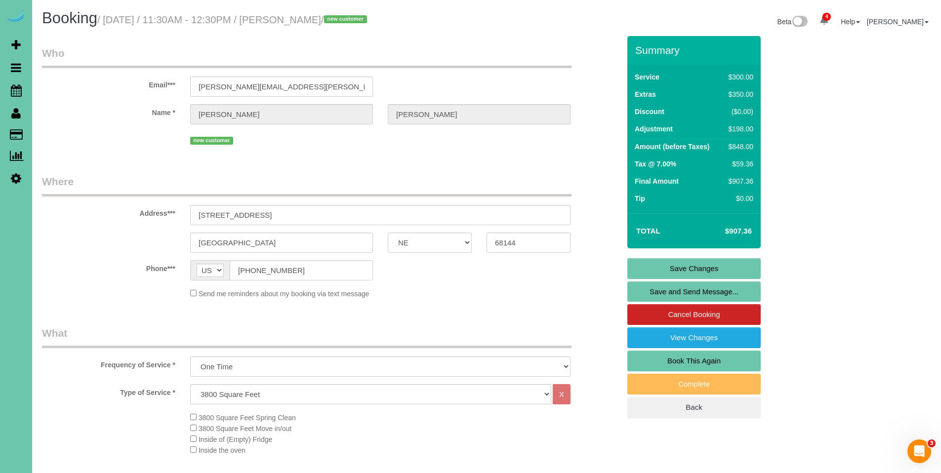
type textarea "**Call office to contact client for access** **new client** 1. credit 2. client…"
click at [692, 268] on link "Save Changes" at bounding box center [693, 268] width 133 height 21
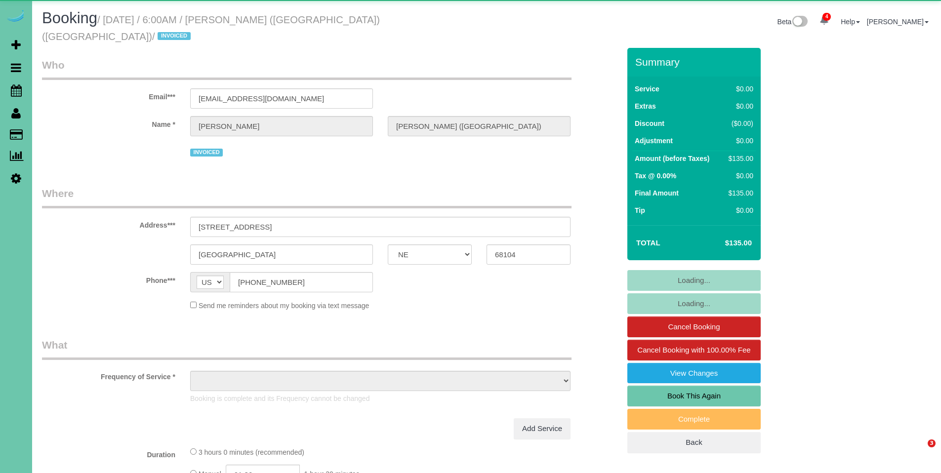
select select "NE"
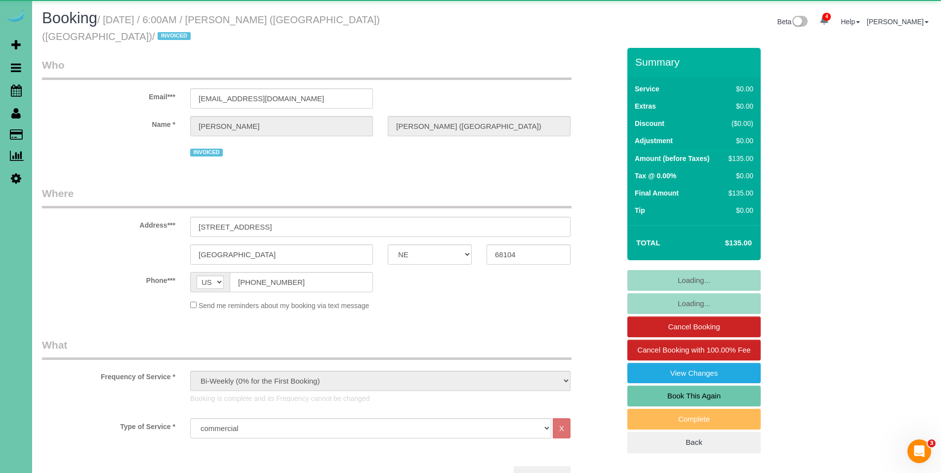
select select "object:696"
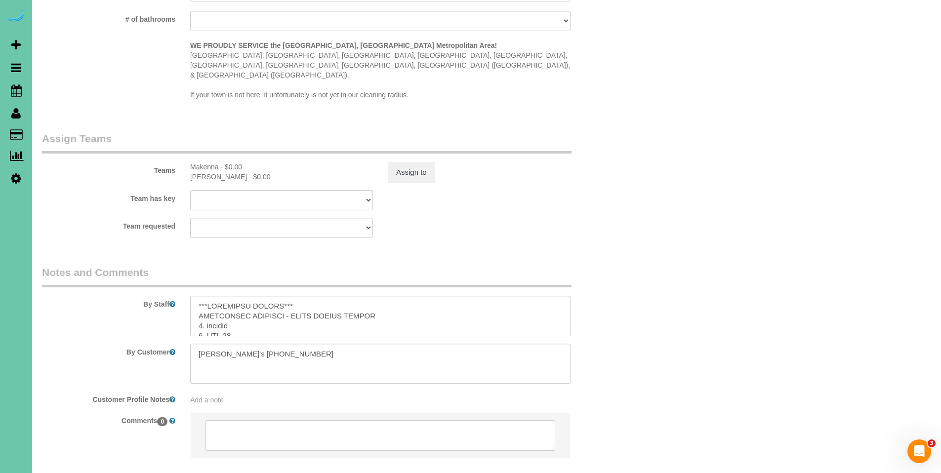
scroll to position [1035, 0]
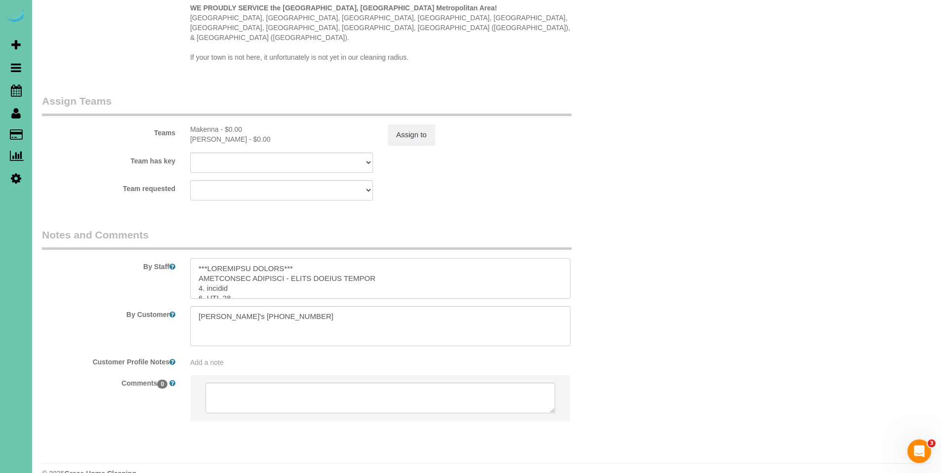
click at [478, 258] on textarea at bounding box center [380, 278] width 380 height 40
